Goal: Transaction & Acquisition: Book appointment/travel/reservation

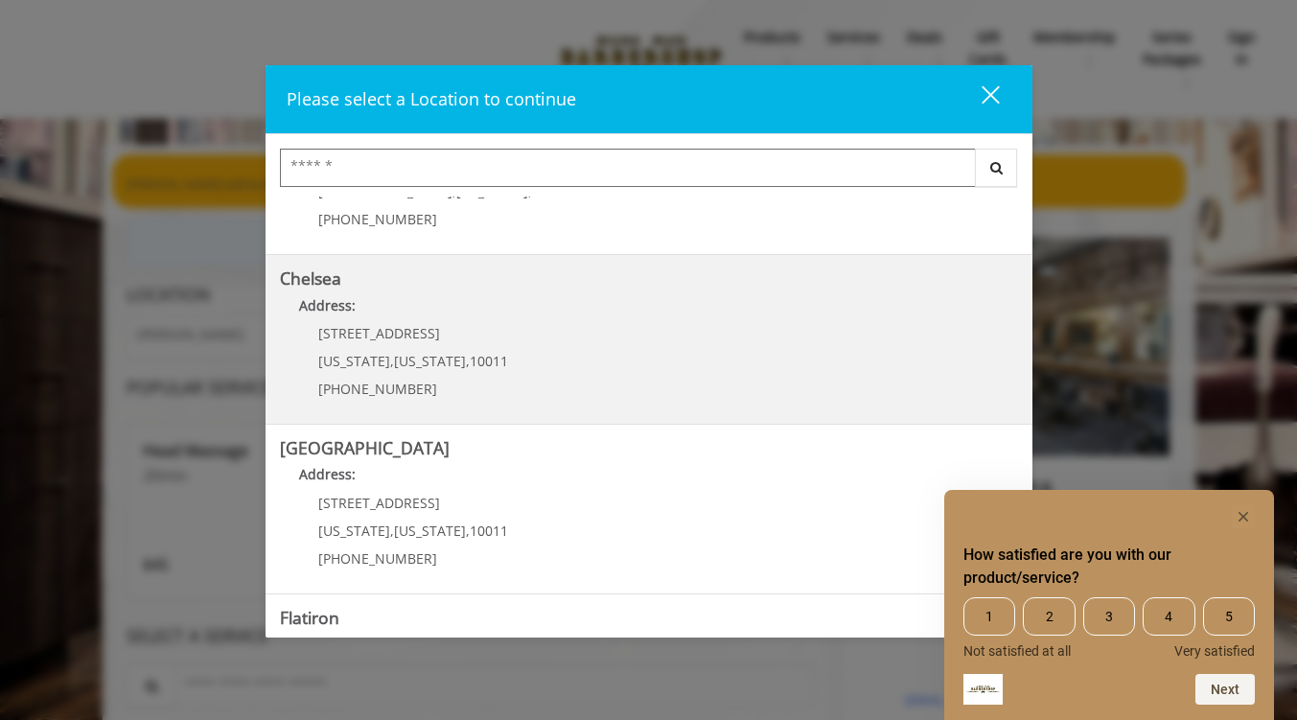
scroll to position [159, 0]
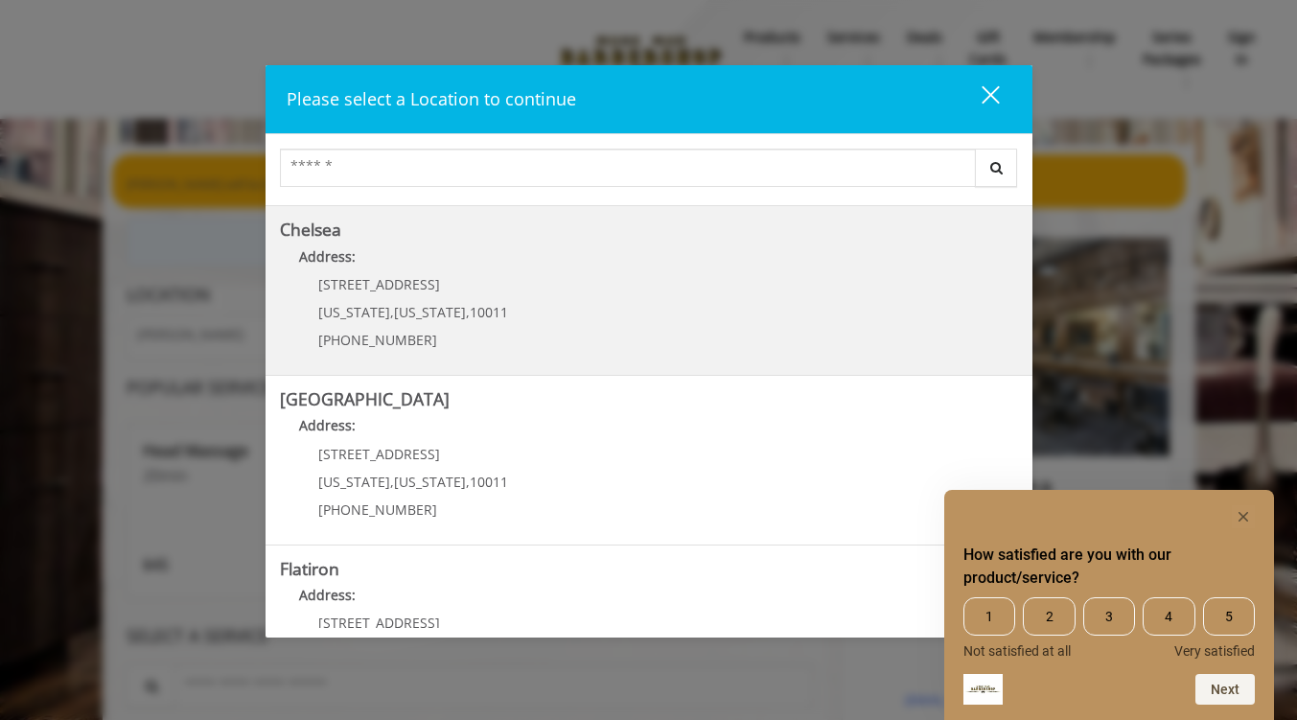
click at [500, 268] on p "Address:" at bounding box center [649, 261] width 738 height 31
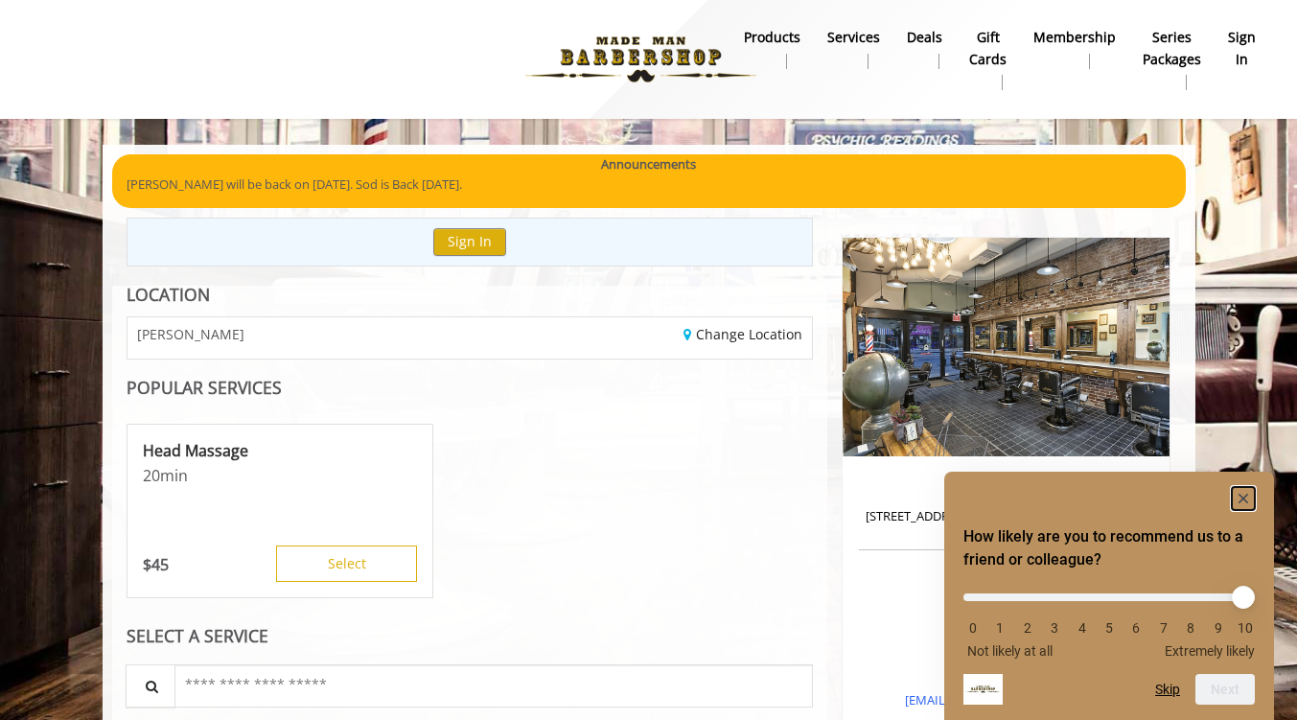
click at [1245, 487] on rect "Hide survey" at bounding box center [1243, 498] width 23 height 23
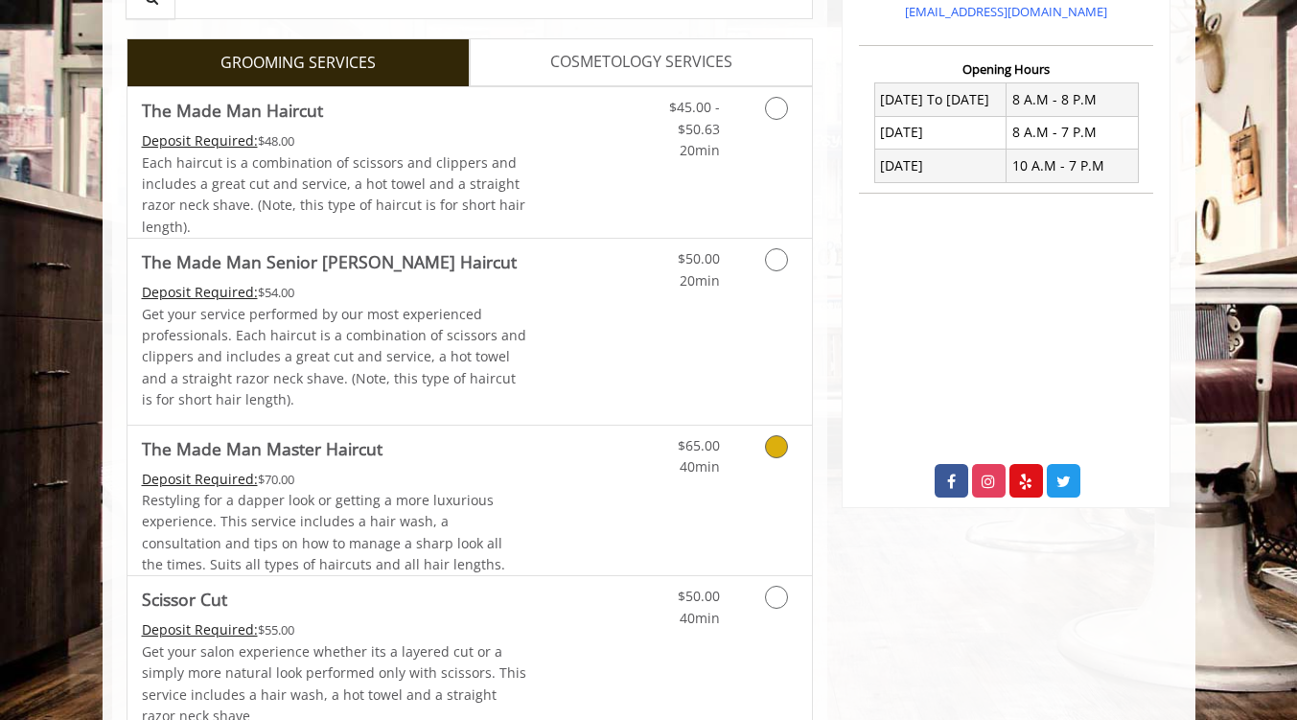
scroll to position [689, 0]
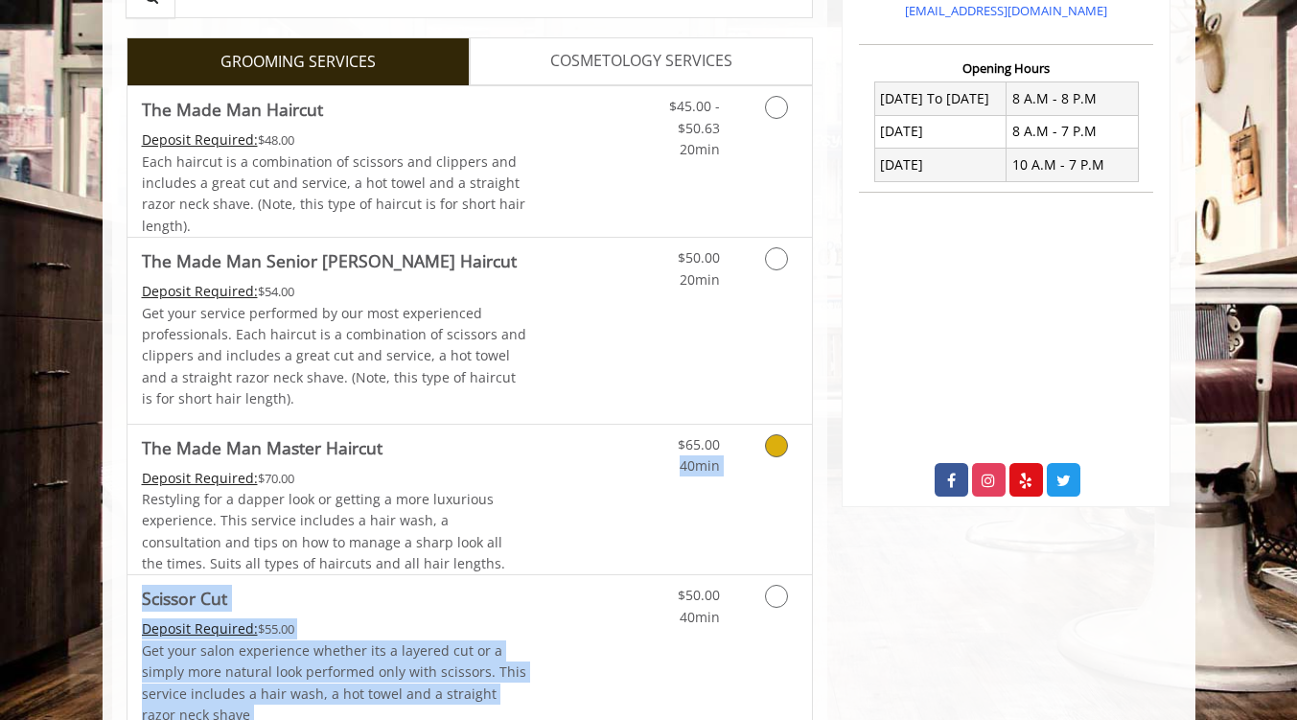
drag, startPoint x: 680, startPoint y: 587, endPoint x: 670, endPoint y: 565, distance: 24.0
click at [660, 527] on div "$65.00 40min" at bounding box center [726, 500] width 172 height 151
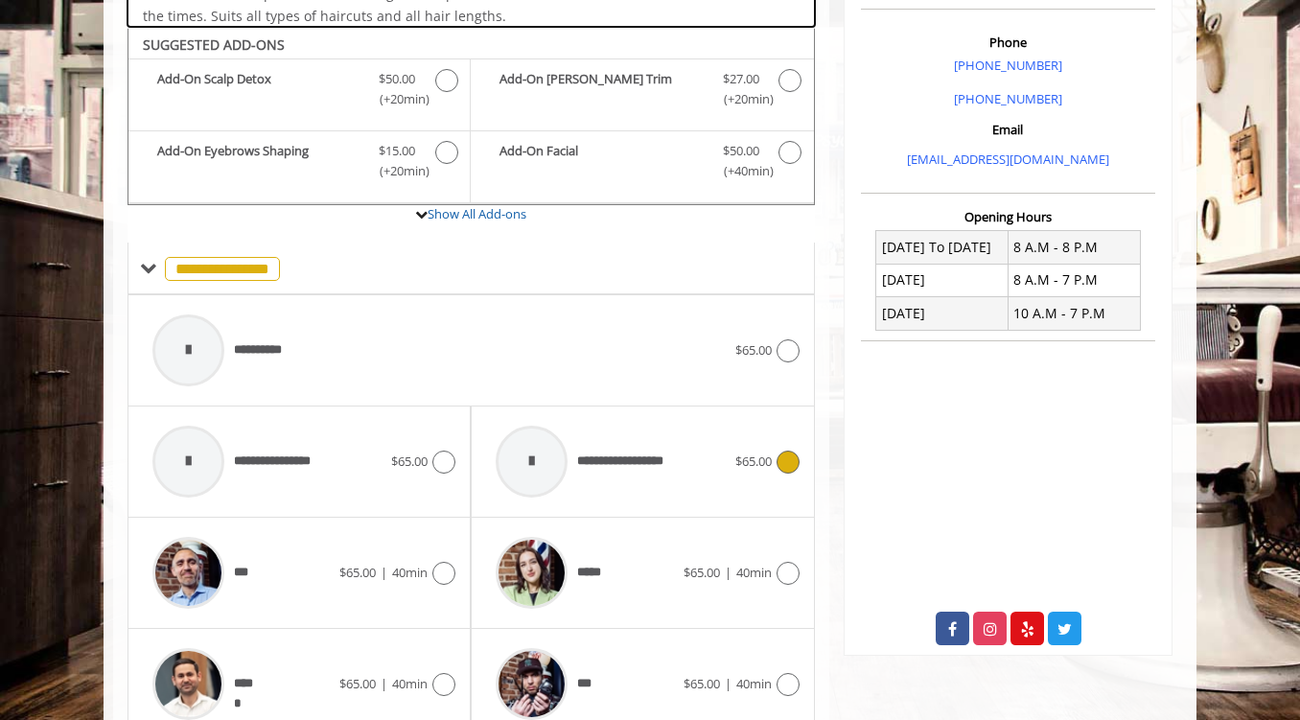
scroll to position [568, 0]
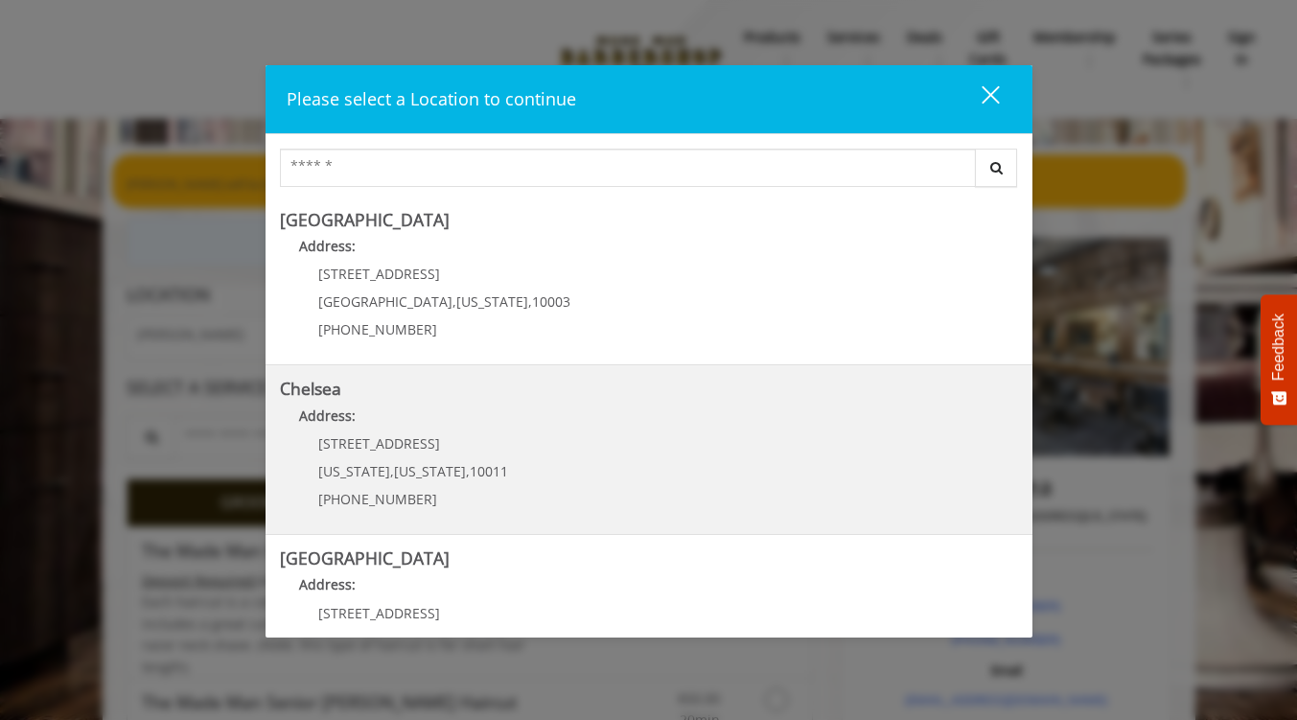
click at [671, 452] on link "Chelsea Address: [STREET_ADDRESS][US_STATE][US_STATE] (917) 639-3902" at bounding box center [649, 450] width 738 height 140
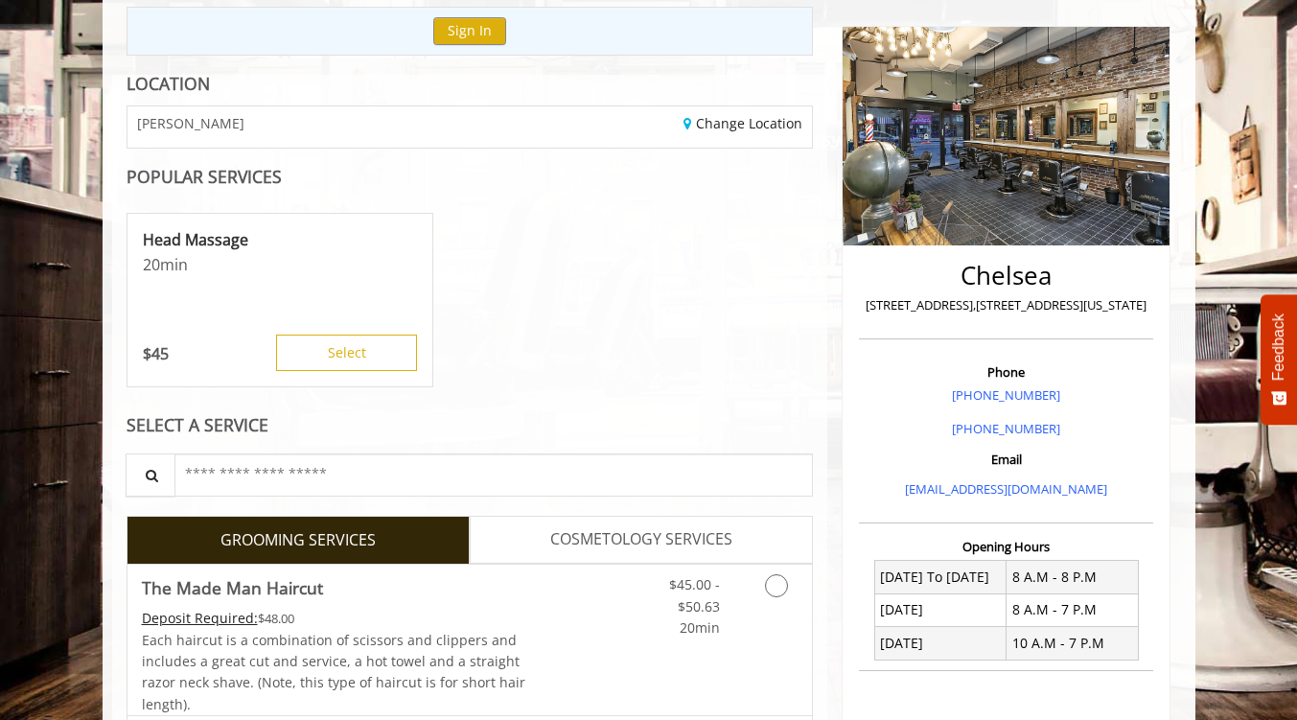
scroll to position [181, 0]
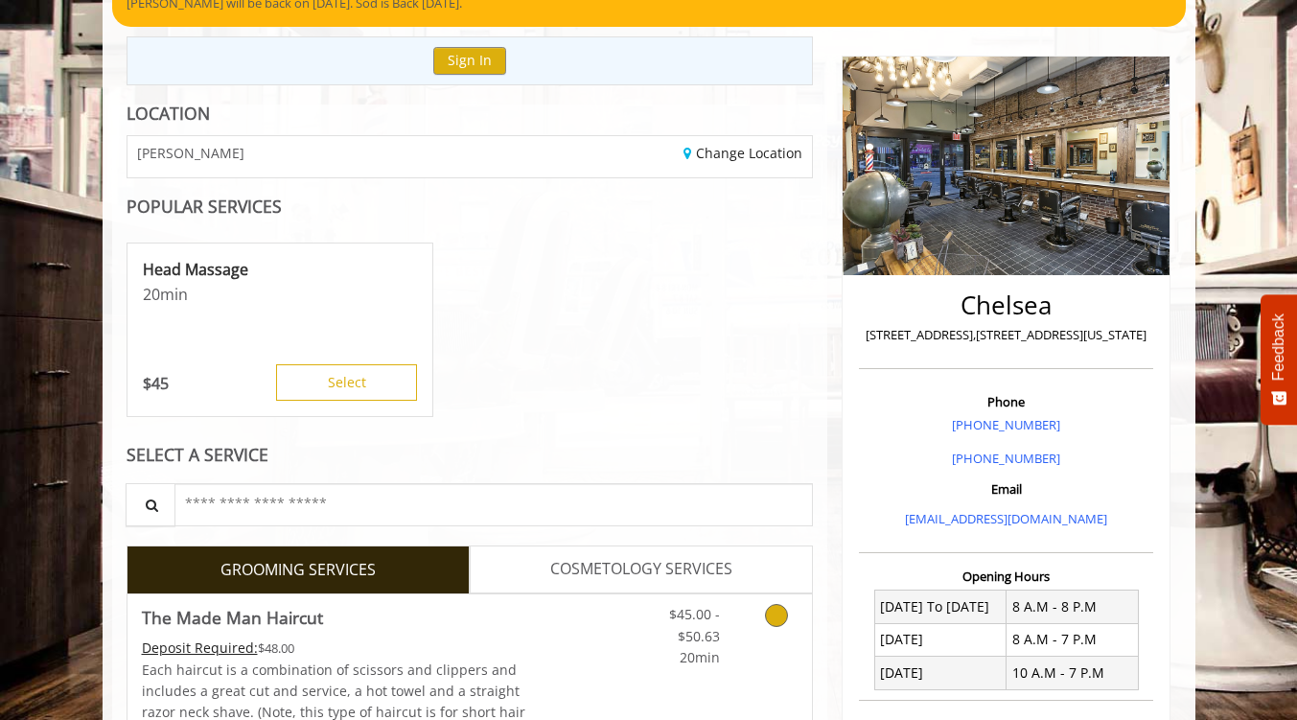
click at [609, 598] on link "Discounted Price" at bounding box center [583, 669] width 114 height 151
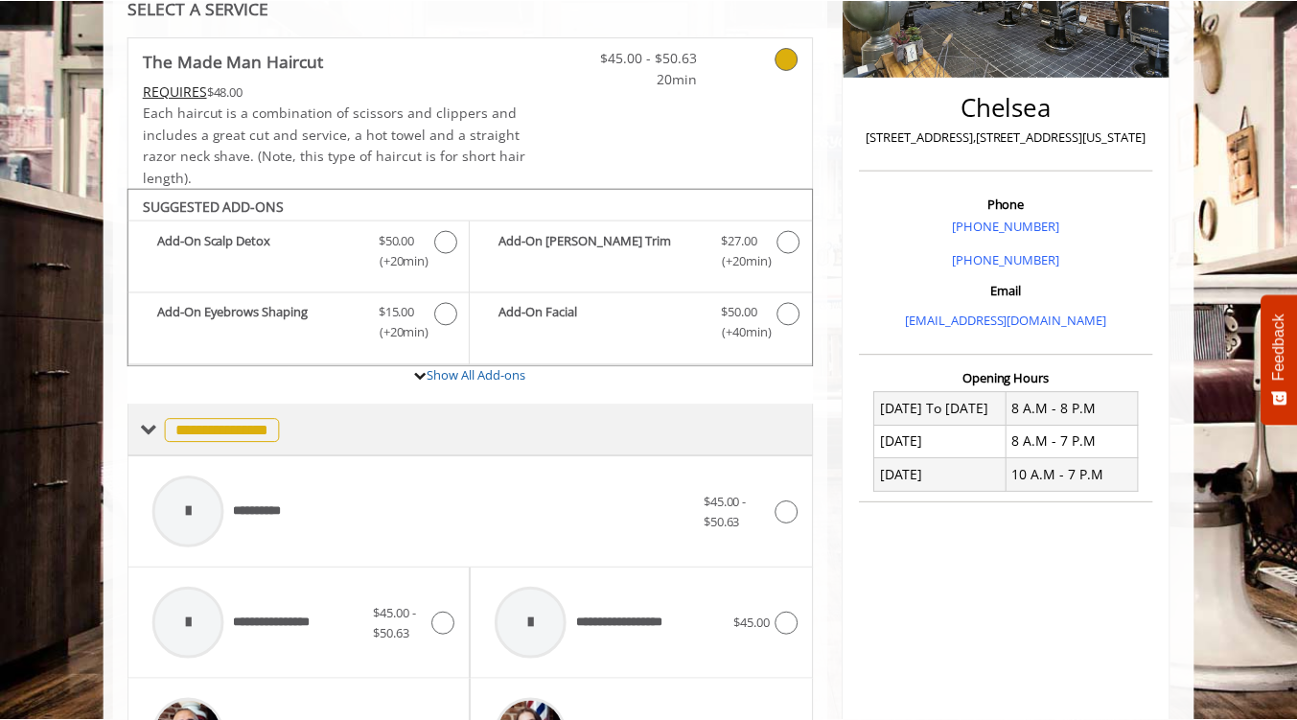
scroll to position [167, 0]
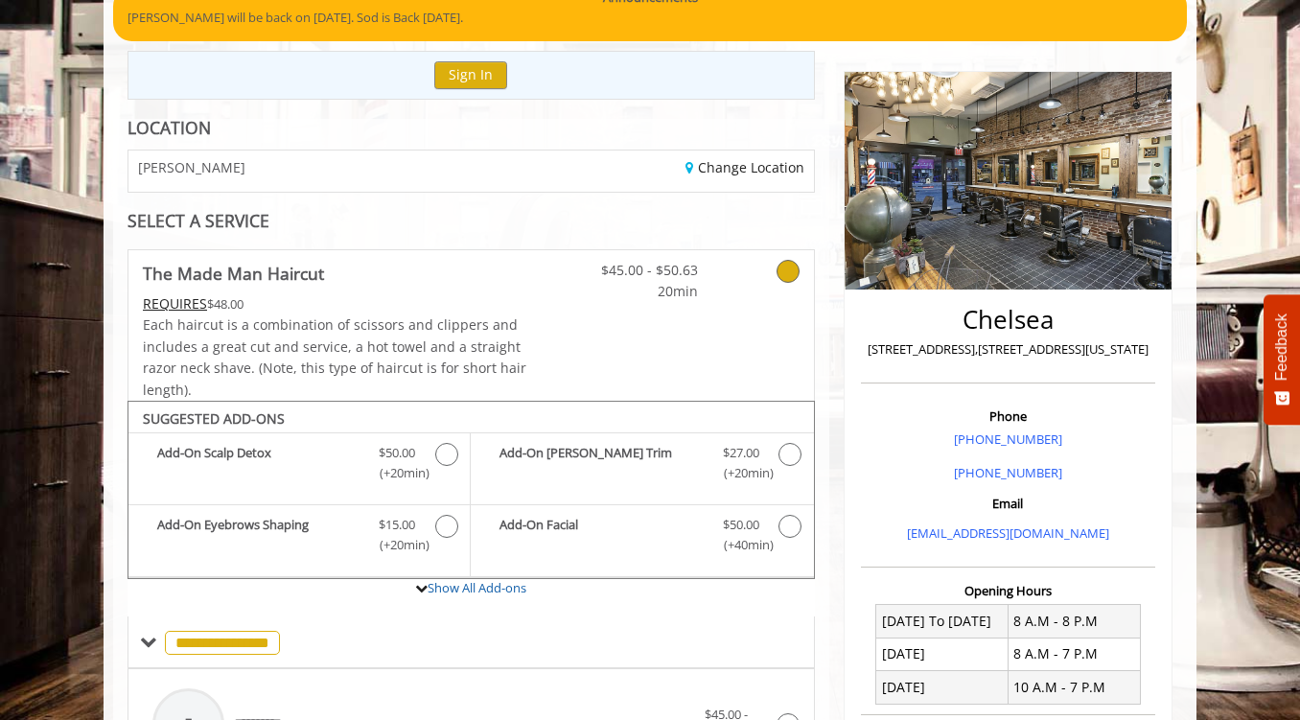
click at [786, 274] on icon at bounding box center [788, 271] width 23 height 23
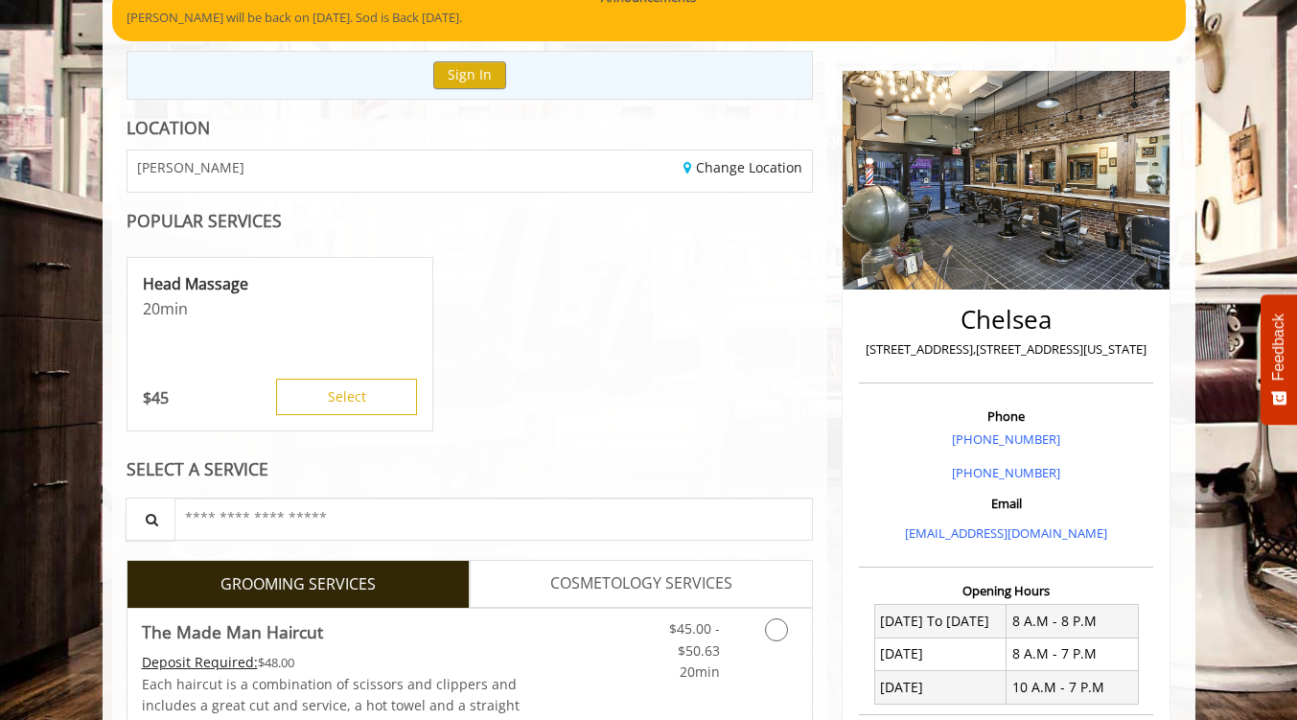
click at [640, 594] on span "COSMETOLOGY SERVICES" at bounding box center [641, 583] width 182 height 25
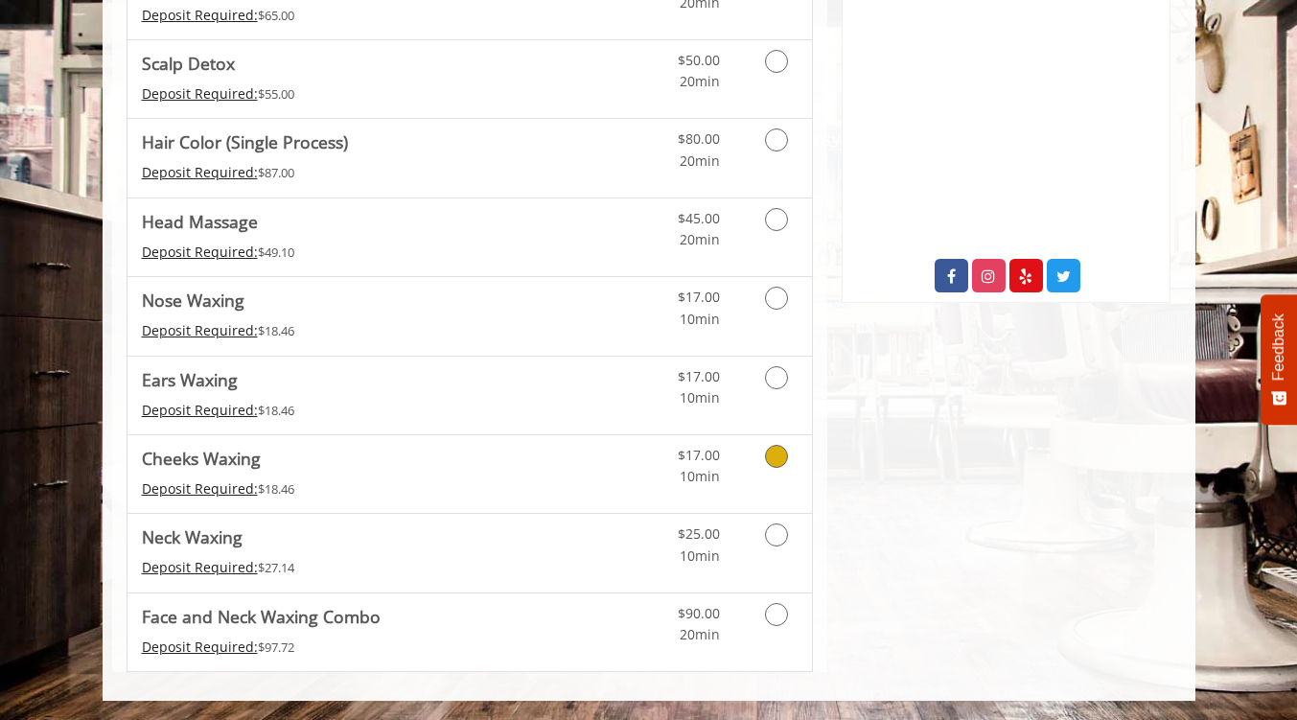
scroll to position [892, 0]
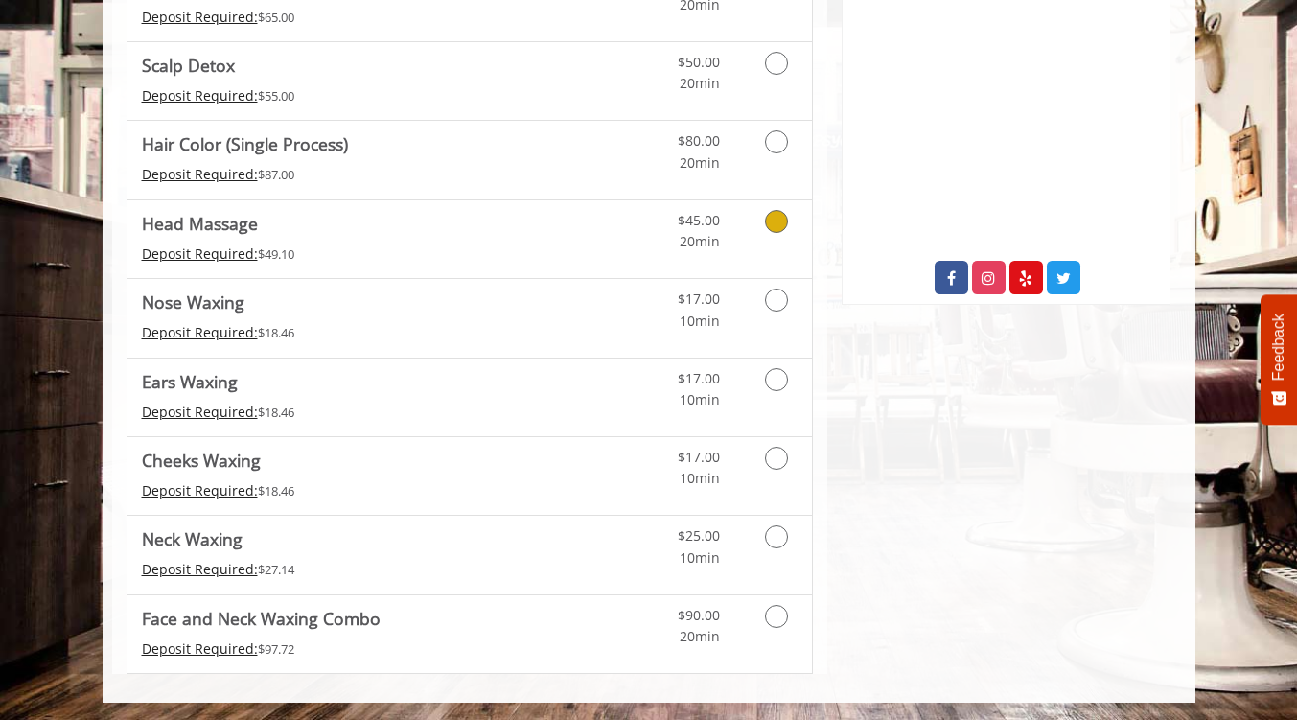
click at [316, 242] on link "Head Massage Deposit Required: $49.10" at bounding box center [334, 239] width 385 height 78
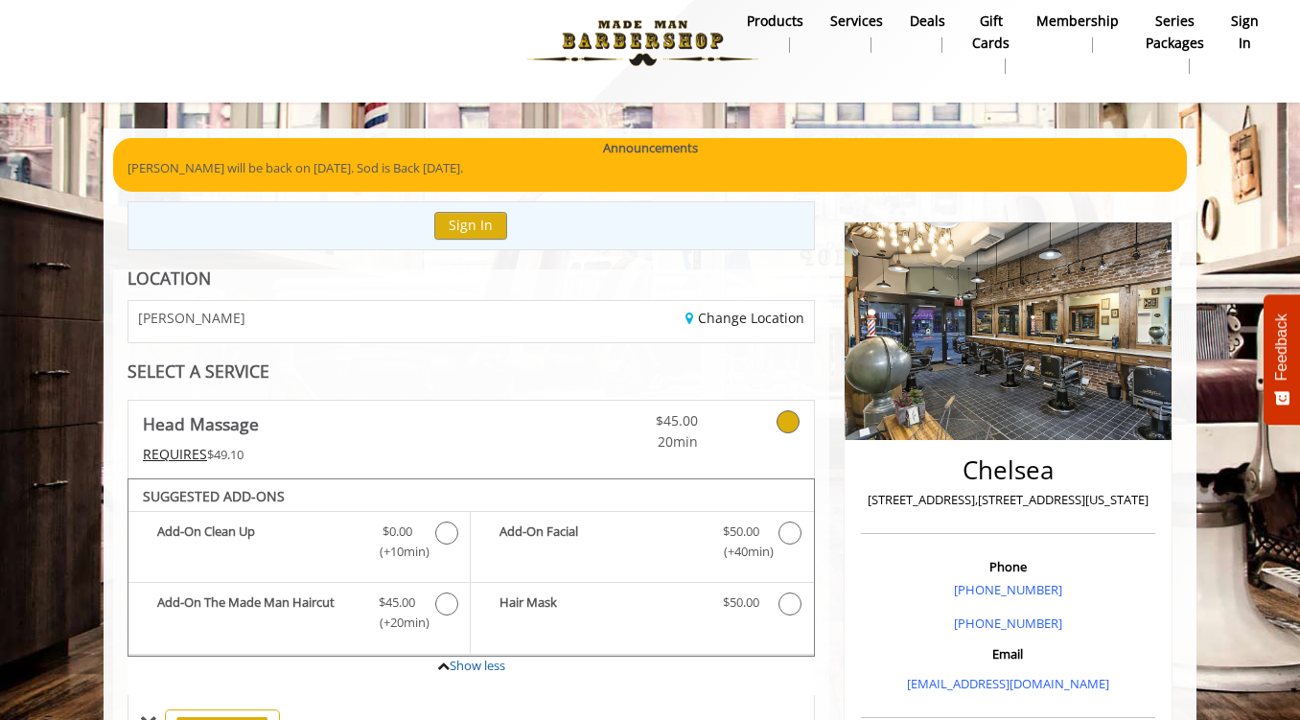
scroll to position [0, 0]
